Goal: Navigation & Orientation: Find specific page/section

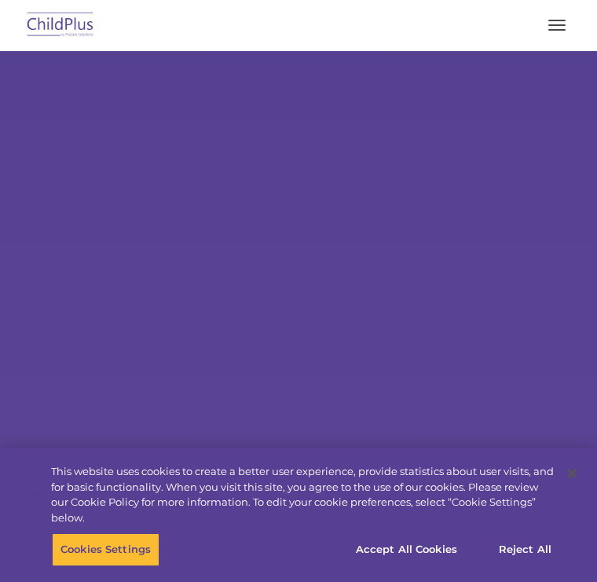
select select "MEDIUM"
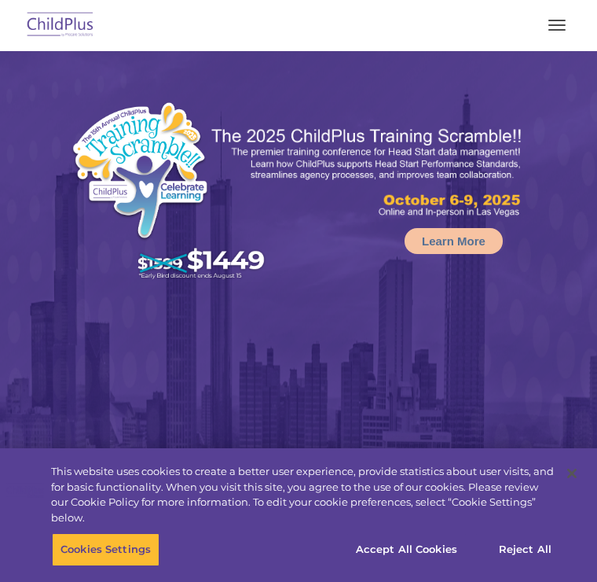
select select "MEDIUM"
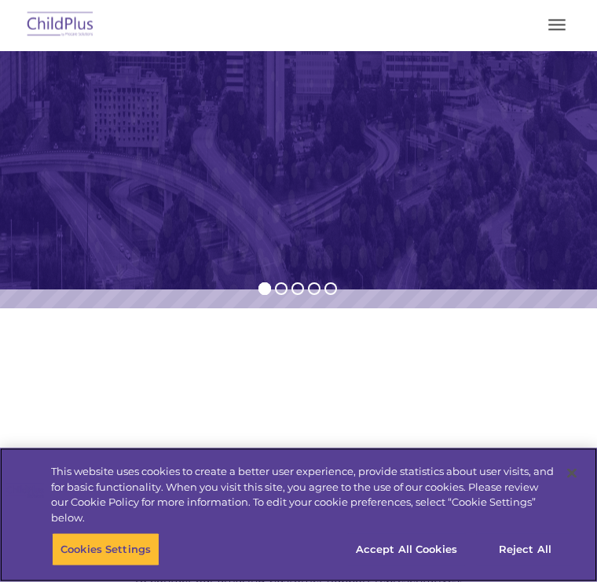
scroll to position [548, 0]
click at [396, 566] on button "Accept All Cookies" at bounding box center [406, 549] width 119 height 33
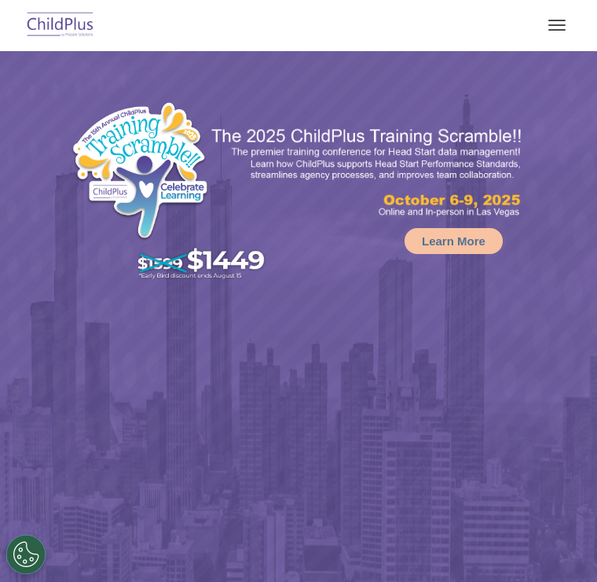
select select "MEDIUM"
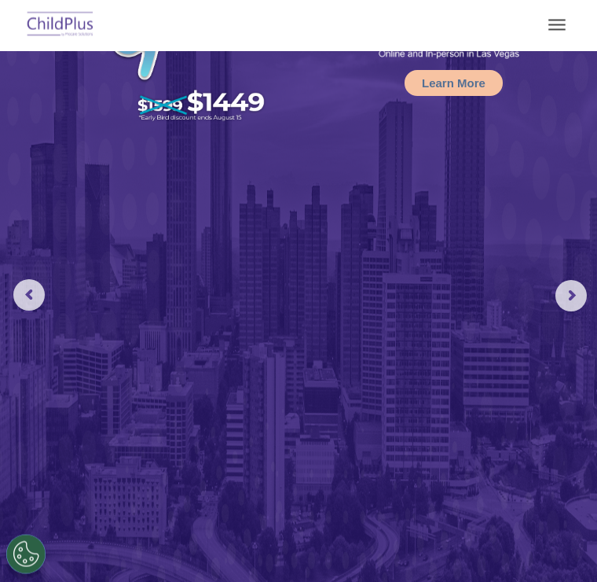
scroll to position [152, 0]
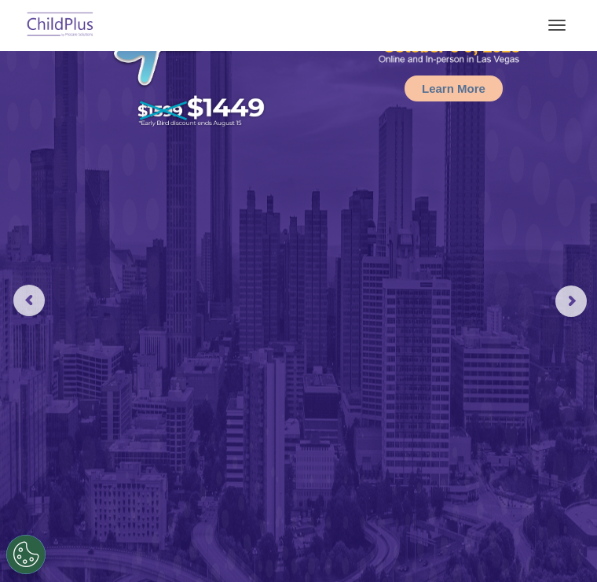
click at [39, 295] on rs-arrow at bounding box center [28, 299] width 31 height 31
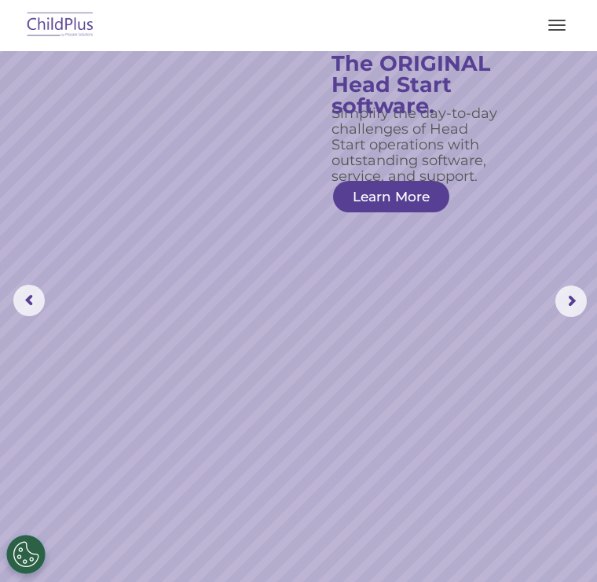
click at [567, 306] on rs-arrow at bounding box center [571, 300] width 31 height 31
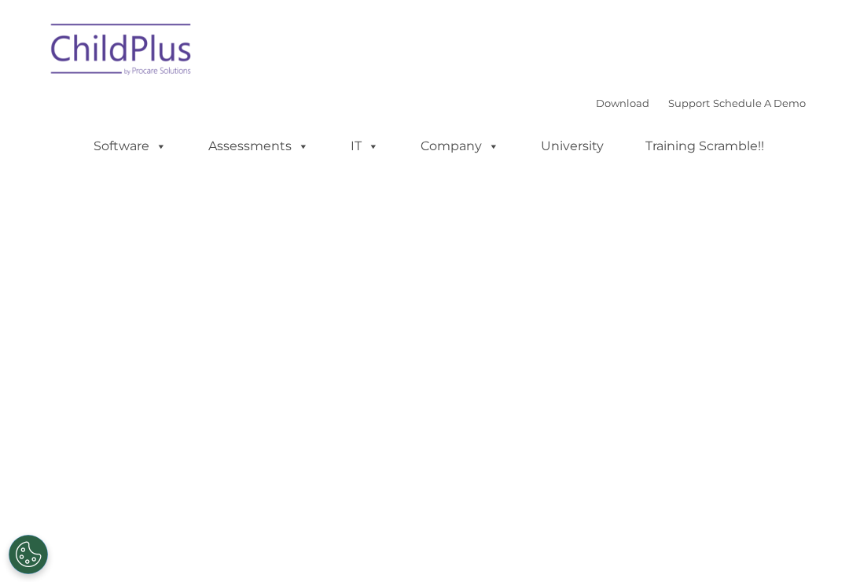
type input ""
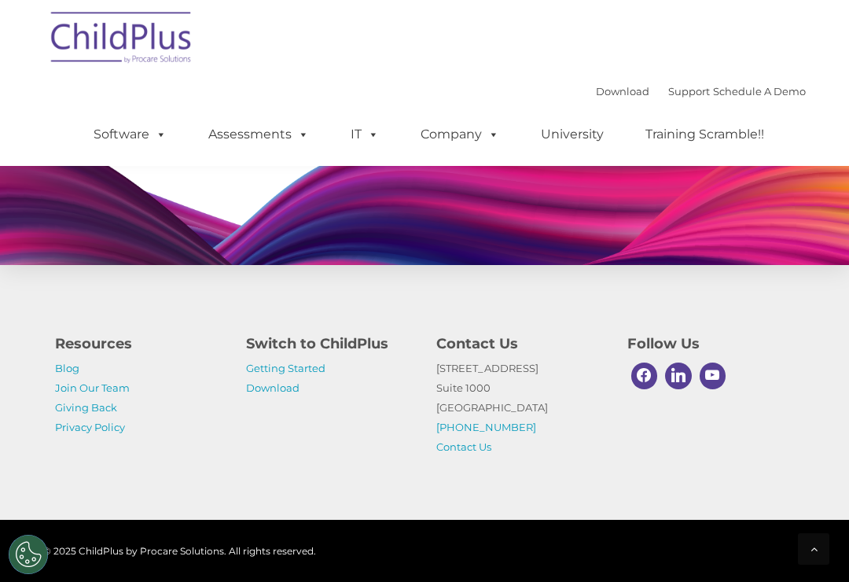
scroll to position [1352, 0]
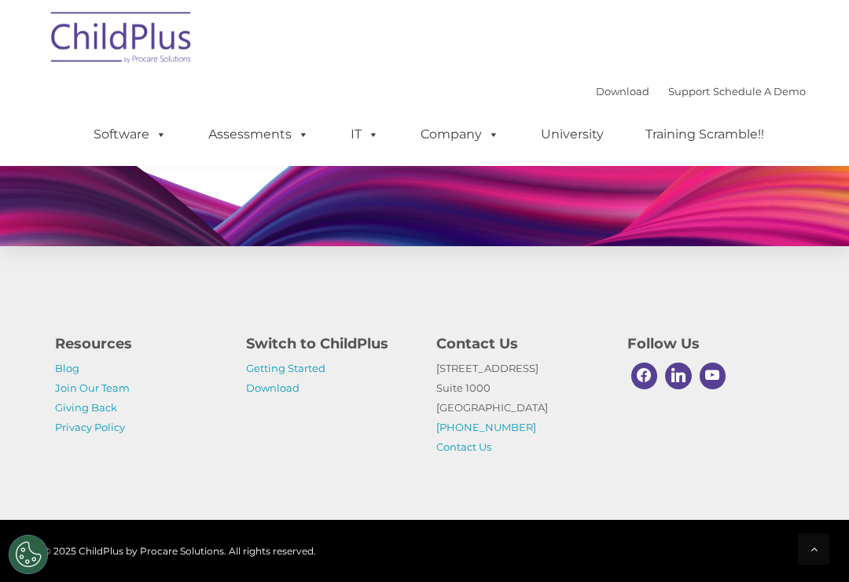
click at [321, 374] on link "Getting Started" at bounding box center [285, 367] width 79 height 13
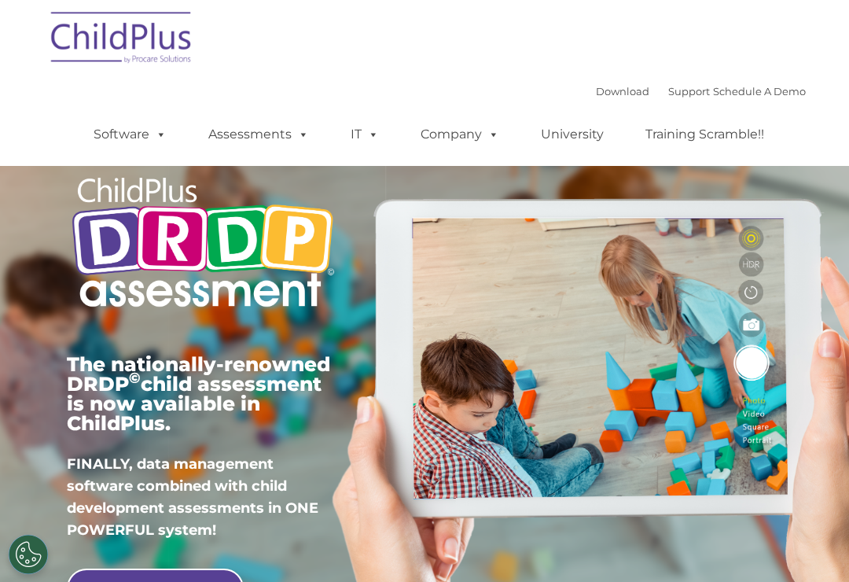
type input ""
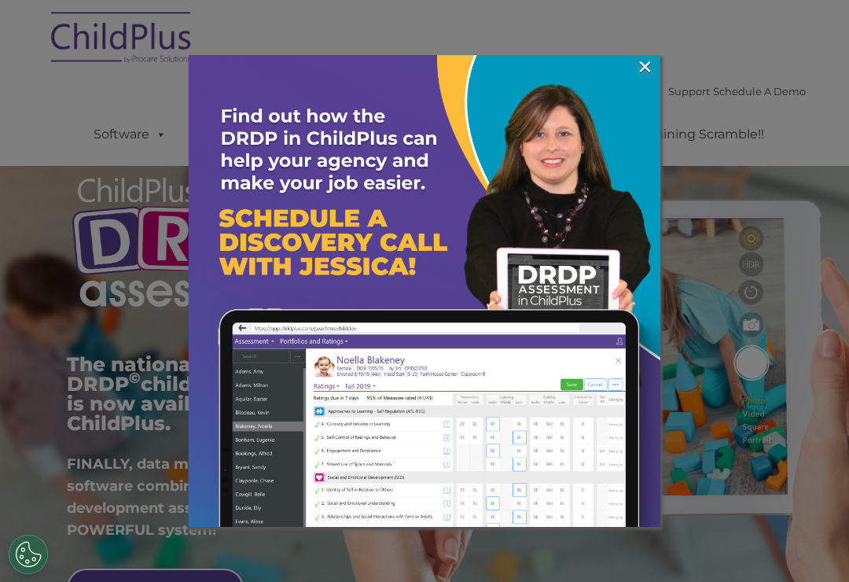
click at [638, 69] on link "×" at bounding box center [645, 67] width 18 height 16
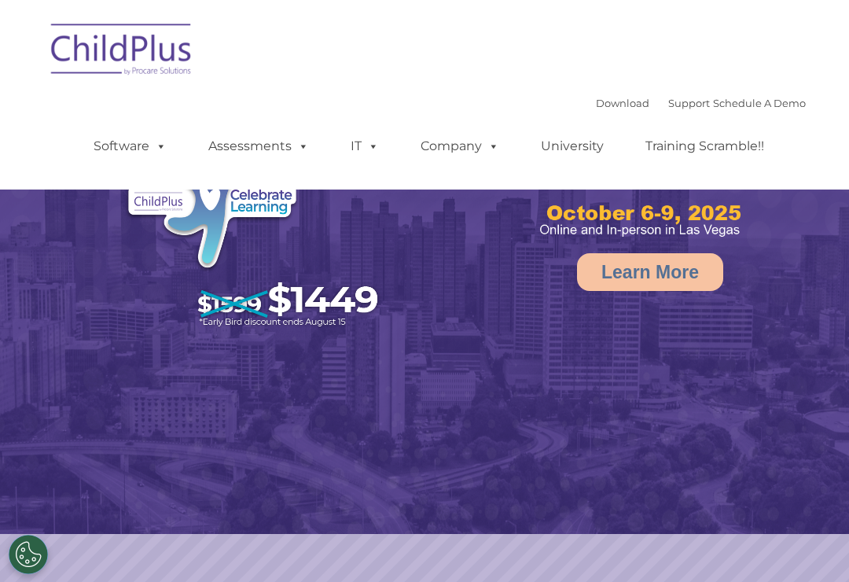
select select "MEDIUM"
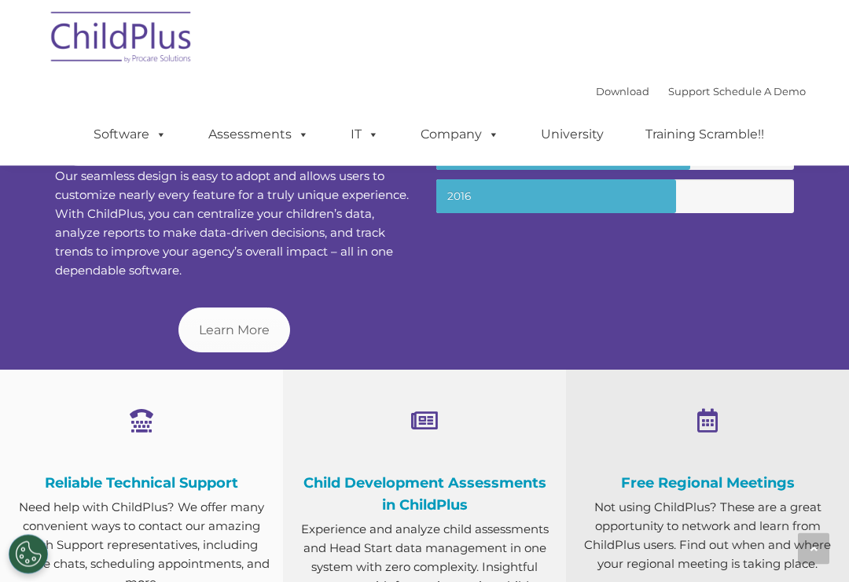
scroll to position [629, 0]
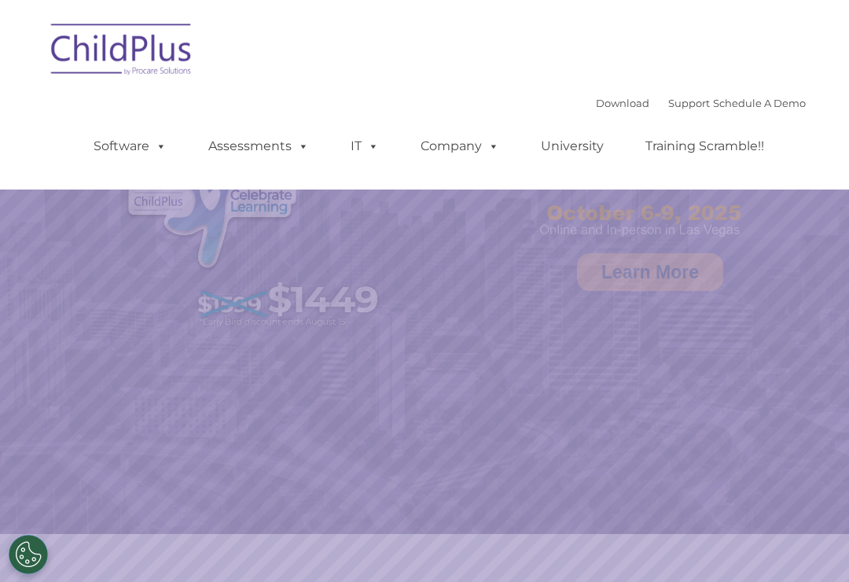
select select "MEDIUM"
